Goal: Task Accomplishment & Management: Manage account settings

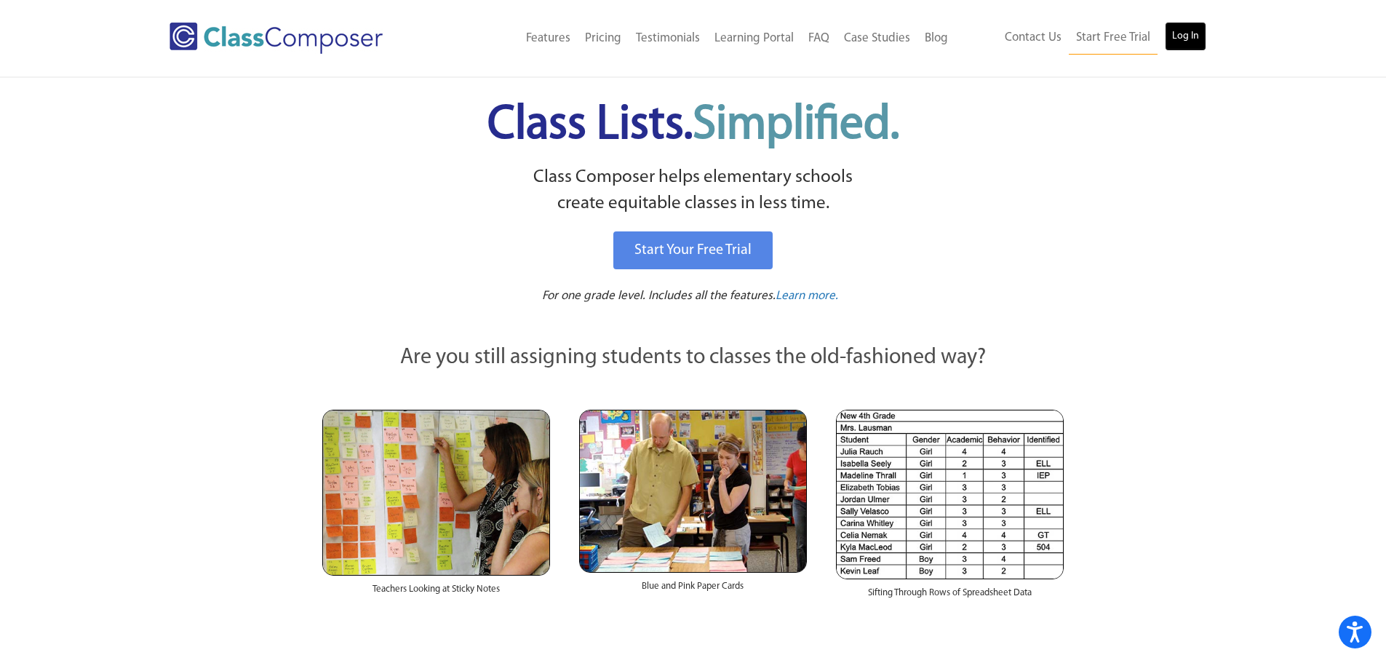
click at [1180, 37] on link "Log In" at bounding box center [1185, 36] width 41 height 29
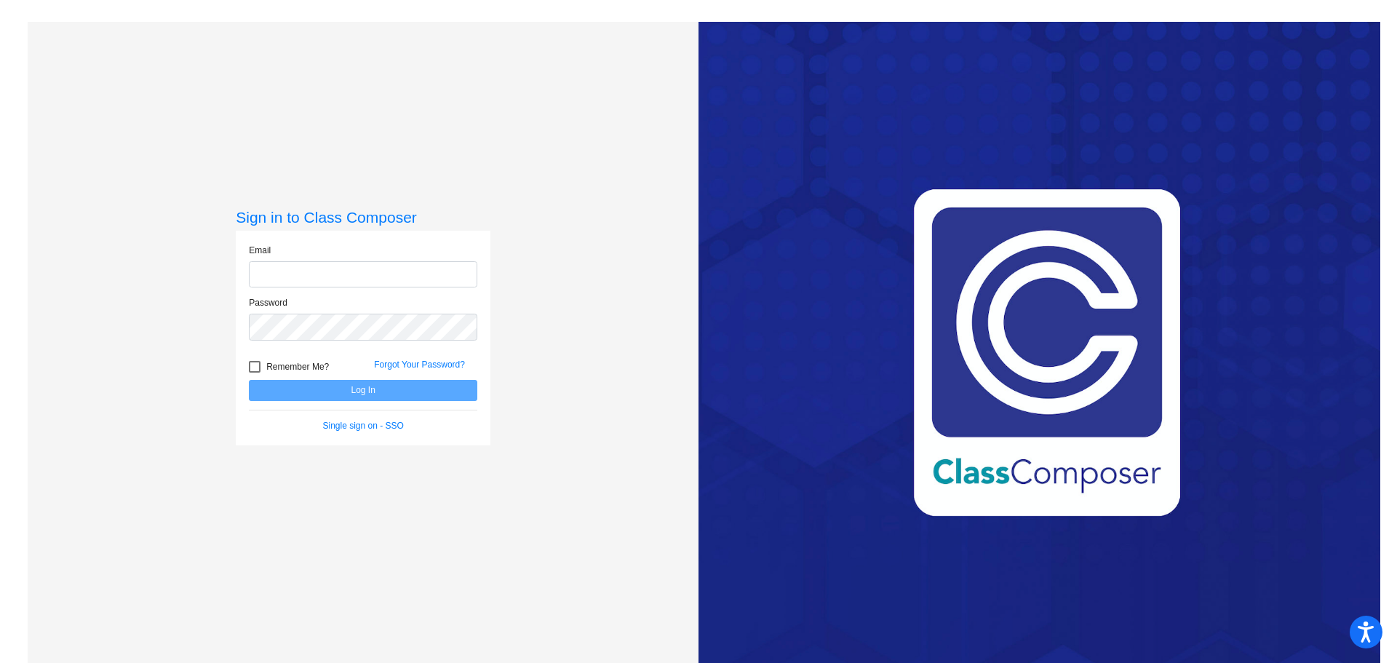
click at [334, 274] on input "email" at bounding box center [363, 274] width 228 height 27
type input "[PERSON_NAME][EMAIL_ADDRESS][PERSON_NAME][DOMAIN_NAME]"
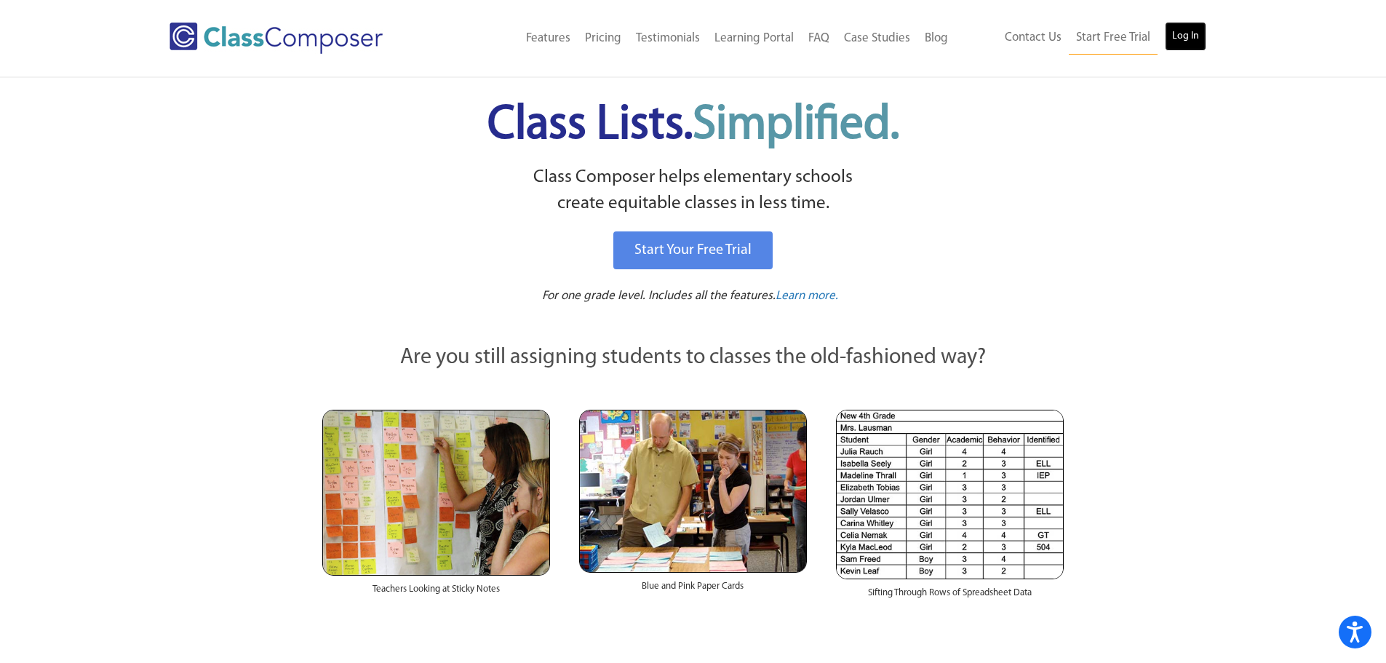
click at [1191, 31] on link "Log In" at bounding box center [1185, 36] width 41 height 29
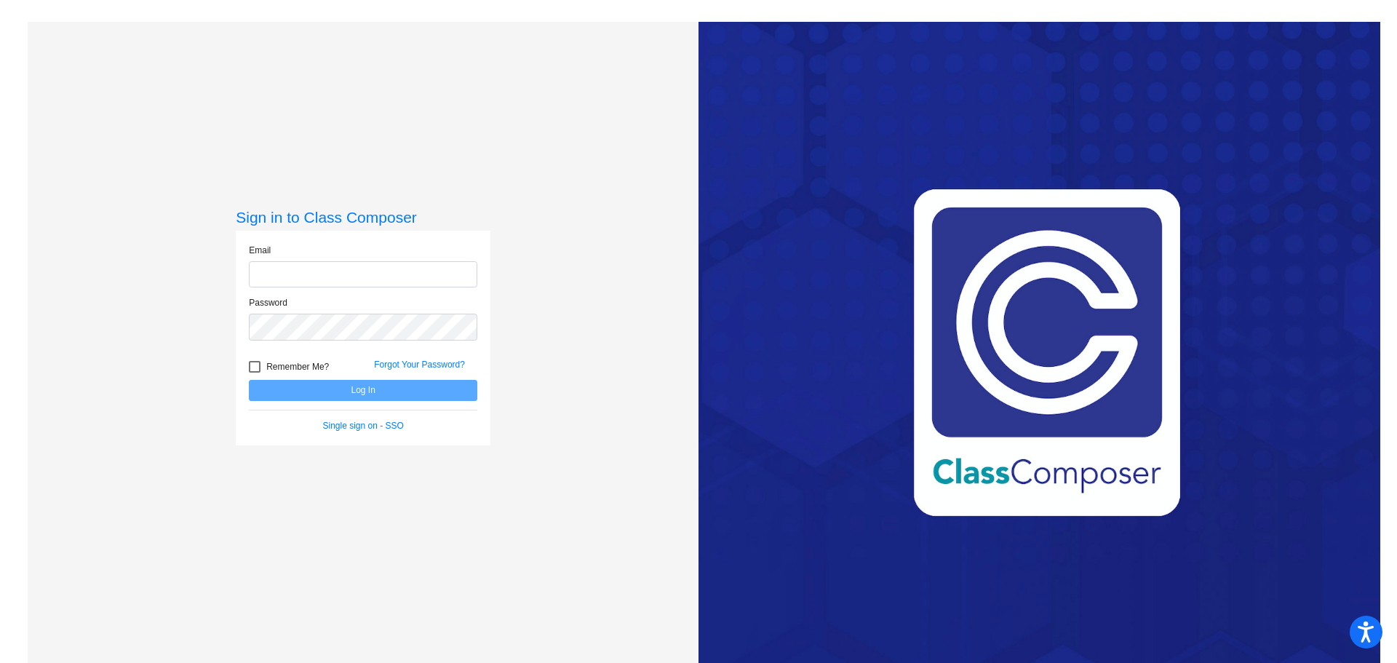
click at [330, 277] on input "email" at bounding box center [363, 274] width 228 height 27
type input "[PERSON_NAME][EMAIL_ADDRESS][PERSON_NAME][DOMAIN_NAME]"
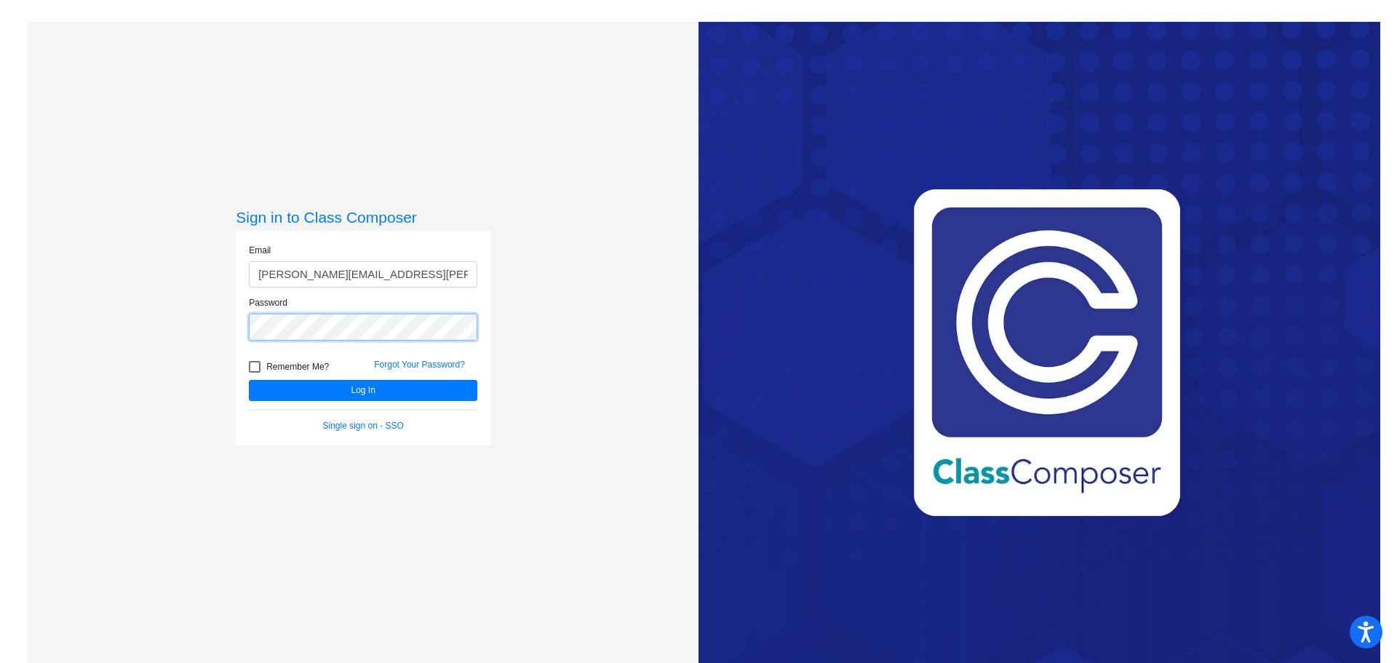
click at [249, 380] on button "Log In" at bounding box center [363, 390] width 228 height 21
